Goal: Transaction & Acquisition: Subscribe to service/newsletter

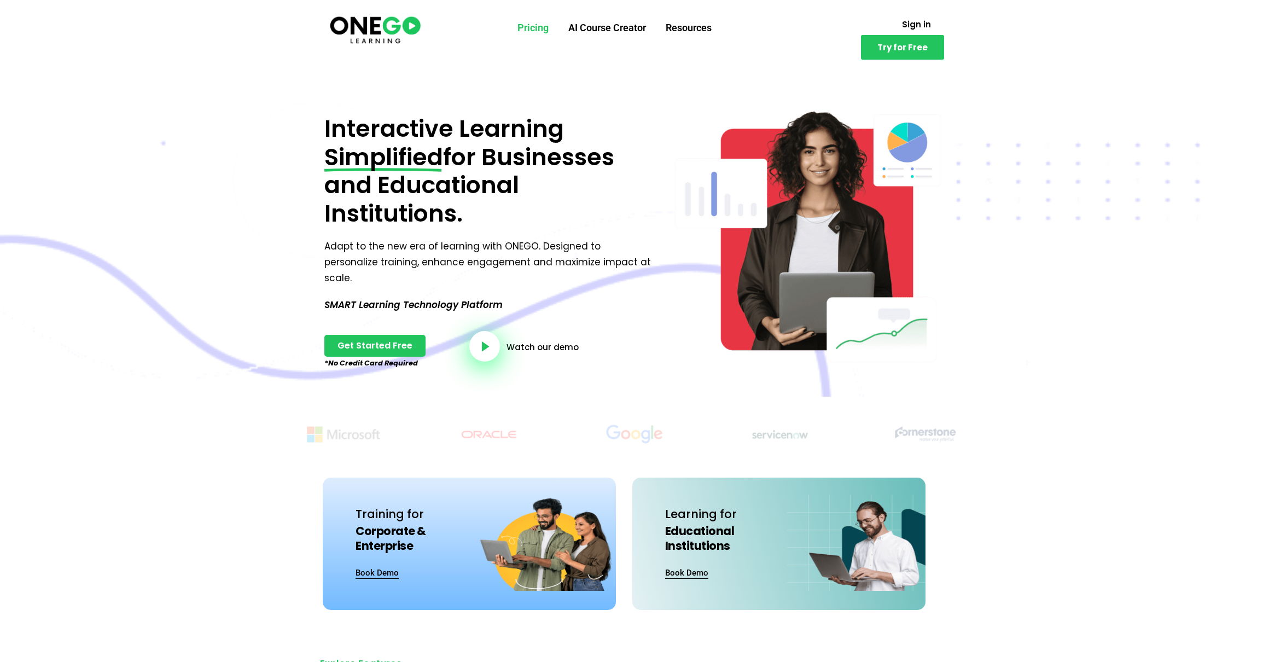
click at [534, 29] on link "Pricing" at bounding box center [533, 28] width 51 height 28
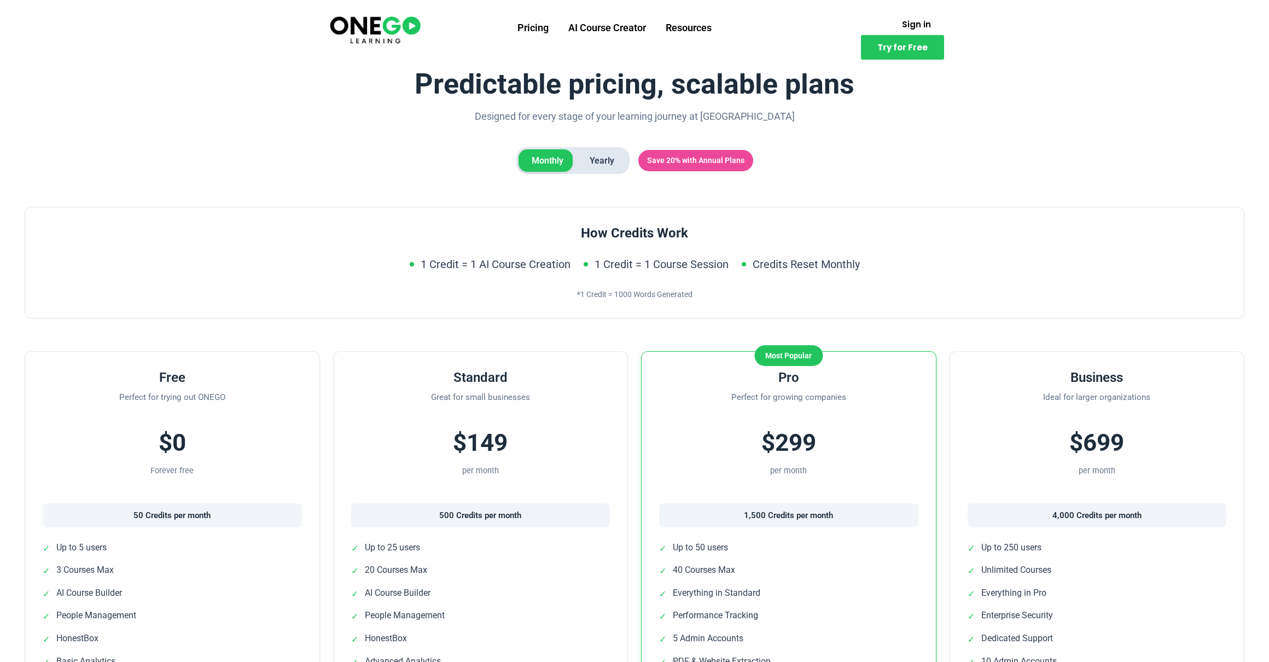
click at [600, 163] on span "Yearly" at bounding box center [602, 160] width 51 height 23
click at [526, 166] on span "Monthly" at bounding box center [548, 160] width 58 height 23
click at [593, 166] on span "Yearly" at bounding box center [602, 160] width 51 height 23
